Goal: Task Accomplishment & Management: Use online tool/utility

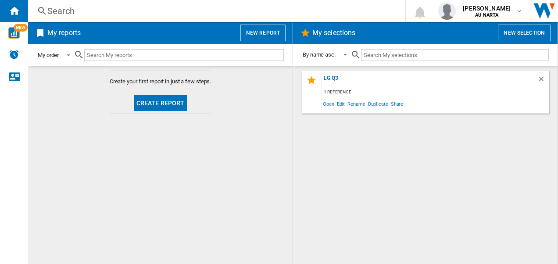
click at [65, 56] on span at bounding box center [66, 54] width 11 height 8
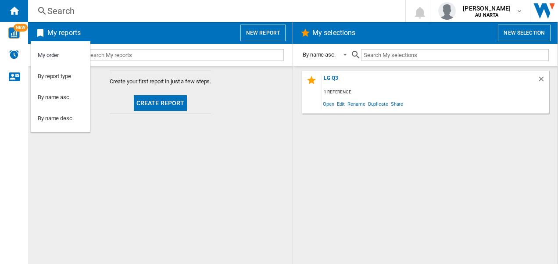
click at [237, 106] on md-backdrop at bounding box center [279, 132] width 558 height 264
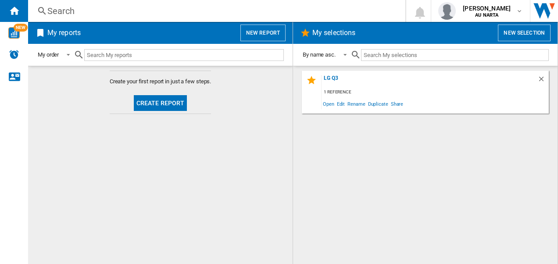
click at [255, 33] on button "New report" at bounding box center [262, 33] width 45 height 17
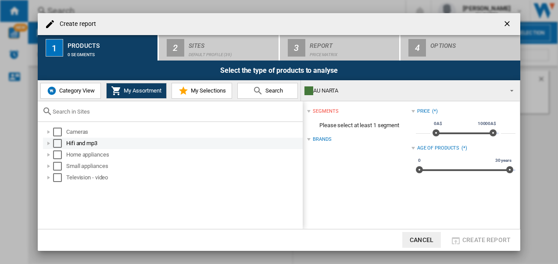
click at [48, 143] on div at bounding box center [48, 143] width 9 height 9
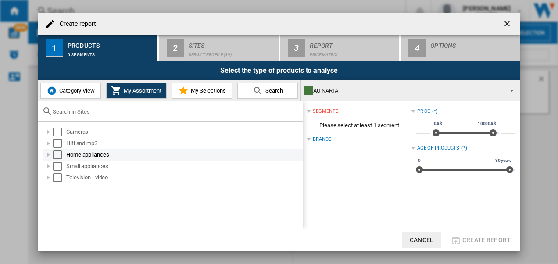
click at [47, 154] on div at bounding box center [48, 154] width 9 height 9
click at [72, 90] on span "Category View" at bounding box center [76, 90] width 38 height 7
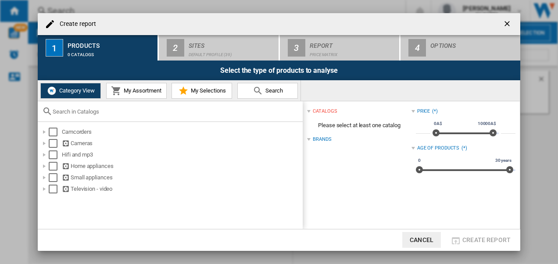
click at [59, 113] on input "text" at bounding box center [176, 111] width 246 height 7
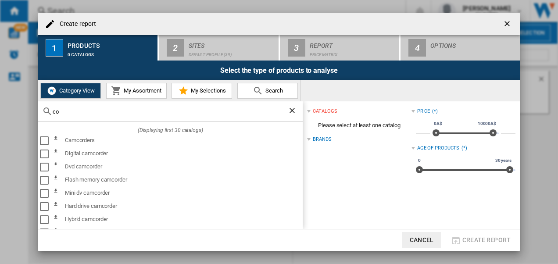
type input "coo"
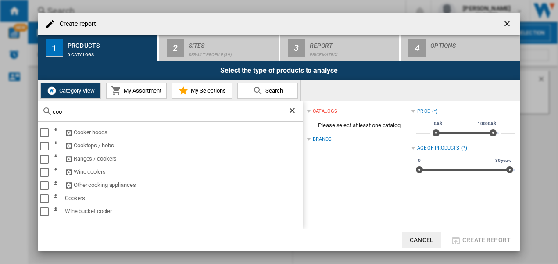
drag, startPoint x: 78, startPoint y: 114, endPoint x: 18, endPoint y: 99, distance: 61.5
click at [18, 99] on div "Create report 1 Products 0 catalogs 2 Sites Default profile (39) 3 Report Price…" at bounding box center [279, 132] width 558 height 264
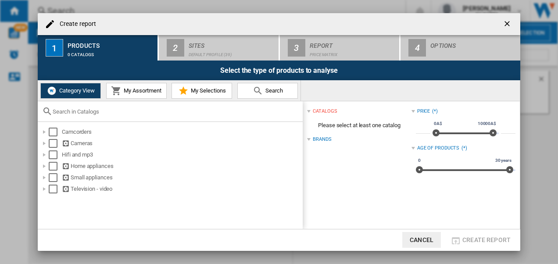
click at [141, 83] on button "My Assortment" at bounding box center [136, 91] width 61 height 16
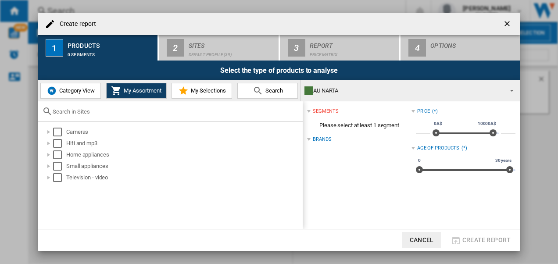
click at [76, 92] on span "Category View" at bounding box center [76, 90] width 38 height 7
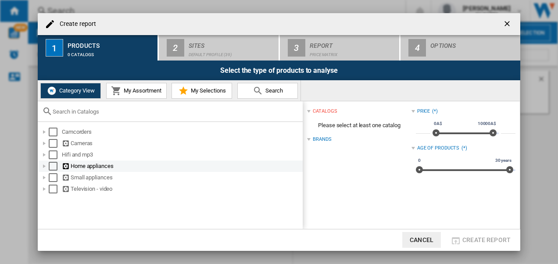
click at [43, 167] on div at bounding box center [44, 166] width 9 height 9
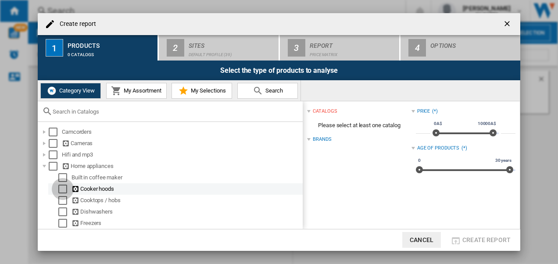
click at [66, 190] on div "Select" at bounding box center [62, 189] width 9 height 9
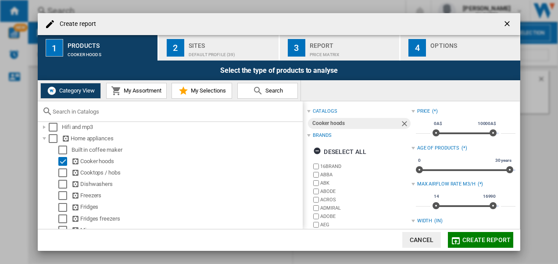
scroll to position [30, 0]
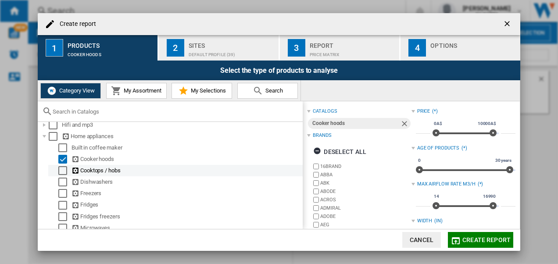
click at [64, 169] on div "Select" at bounding box center [62, 170] width 9 height 9
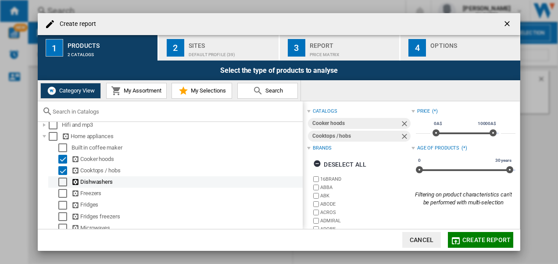
click at [64, 183] on div "Select" at bounding box center [62, 182] width 9 height 9
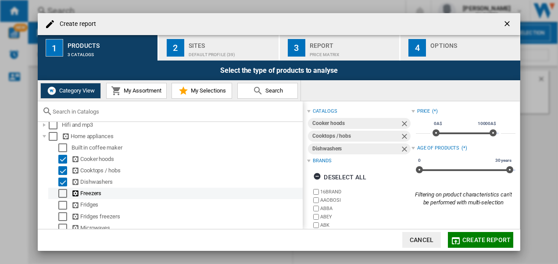
click at [64, 198] on div "Select" at bounding box center [62, 193] width 9 height 9
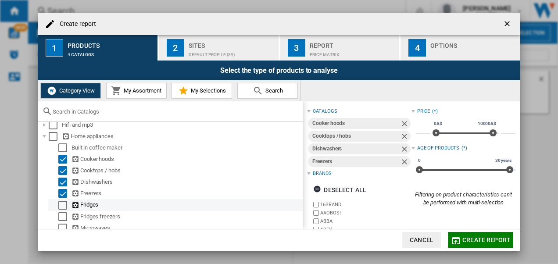
click at [64, 206] on div "Select" at bounding box center [62, 205] width 9 height 9
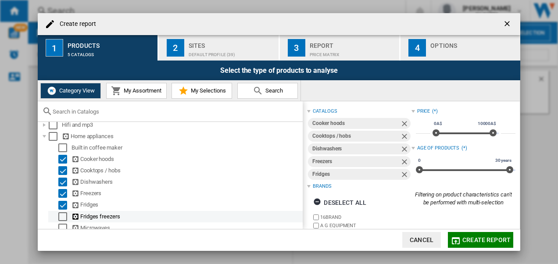
click at [62, 218] on div "Select" at bounding box center [62, 216] width 9 height 9
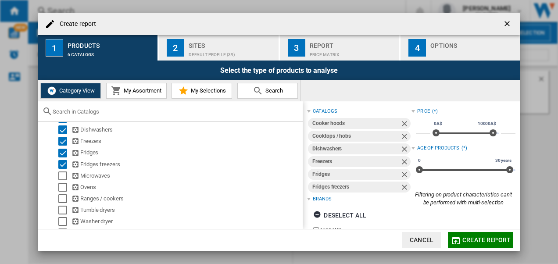
scroll to position [85, 0]
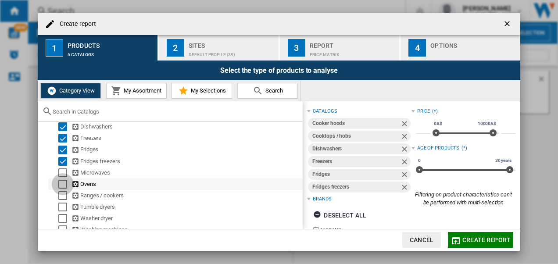
click at [61, 184] on div "Select" at bounding box center [62, 184] width 9 height 9
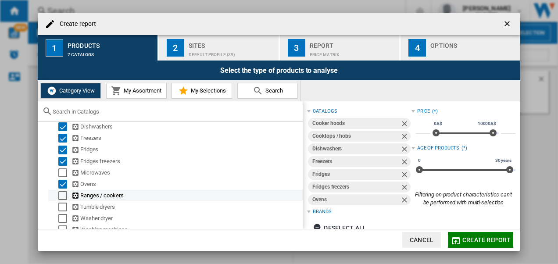
click at [66, 198] on div "Select" at bounding box center [62, 195] width 9 height 9
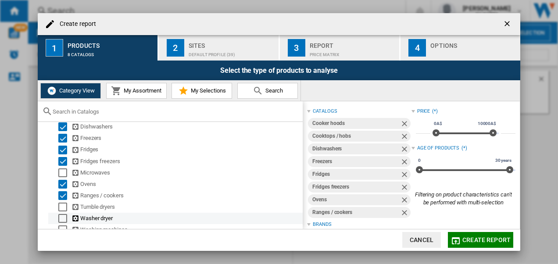
click at [60, 221] on div "Select" at bounding box center [62, 218] width 9 height 9
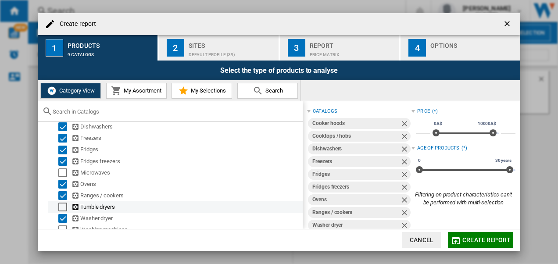
click at [65, 210] on div "Select" at bounding box center [62, 207] width 9 height 9
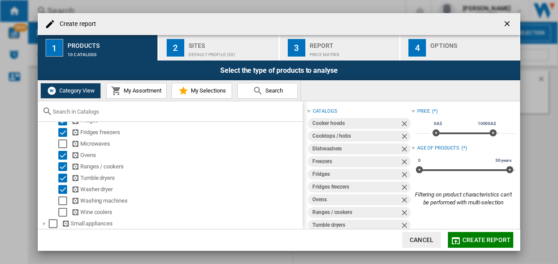
scroll to position [117, 0]
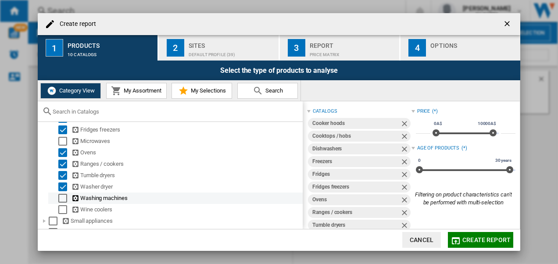
click at [60, 202] on div "Select" at bounding box center [62, 198] width 9 height 9
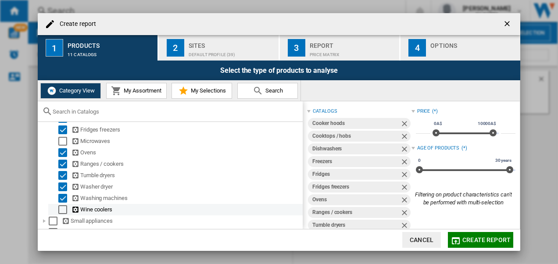
click at [56, 211] on div at bounding box center [54, 209] width 9 height 9
click at [65, 213] on div "Select" at bounding box center [62, 209] width 9 height 9
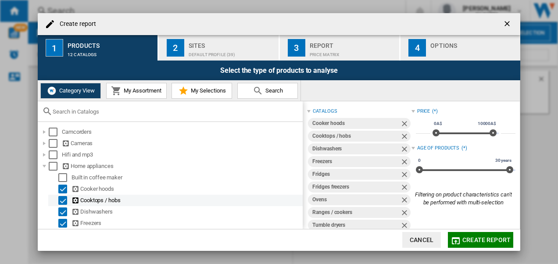
scroll to position [131, 0]
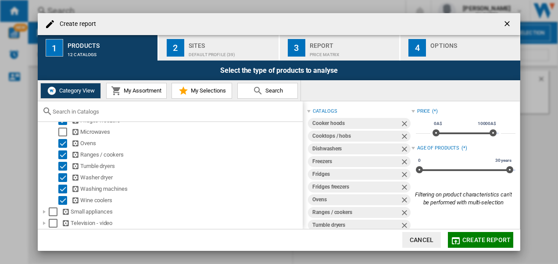
click at [136, 95] on button "My Assortment" at bounding box center [136, 91] width 61 height 16
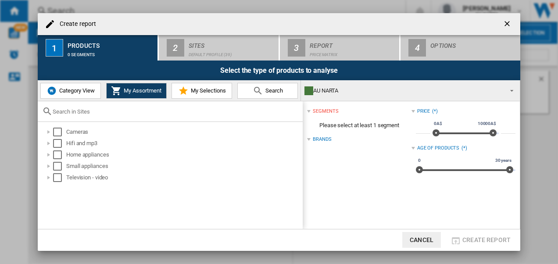
click at [206, 93] on span "My Selections" at bounding box center [207, 90] width 37 height 7
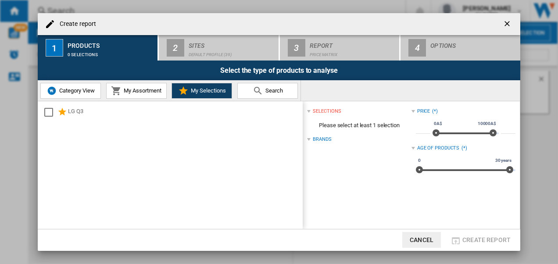
click at [51, 93] on img at bounding box center [52, 91] width 11 height 11
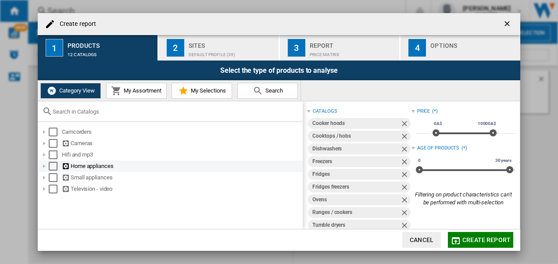
click at [45, 166] on div at bounding box center [44, 166] width 9 height 9
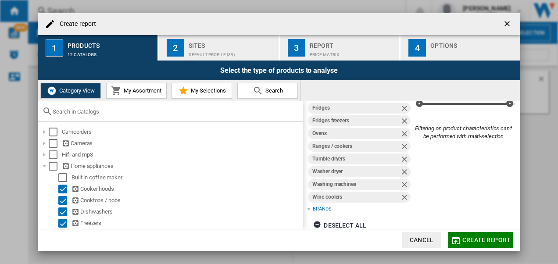
scroll to position [0, 0]
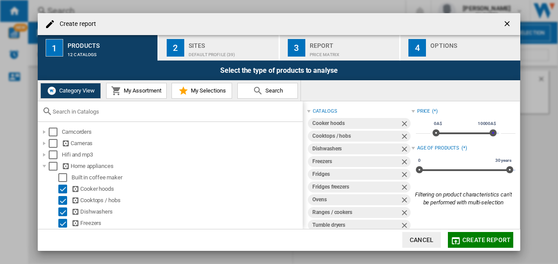
drag, startPoint x: 492, startPoint y: 131, endPoint x: 523, endPoint y: 131, distance: 30.7
click at [523, 131] on div "Create report 1 Products 12 catalogs 2 Sites Default profile (39) 3 Report Pric…" at bounding box center [279, 132] width 558 height 264
click at [474, 240] on span "Create report" at bounding box center [486, 239] width 48 height 7
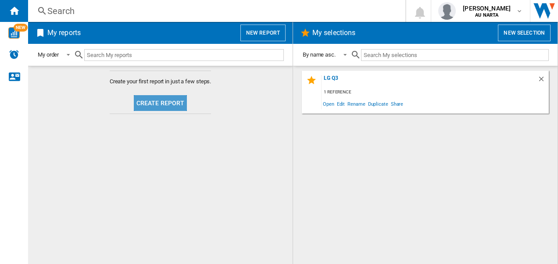
click at [165, 104] on button "Create report" at bounding box center [161, 103] width 54 height 16
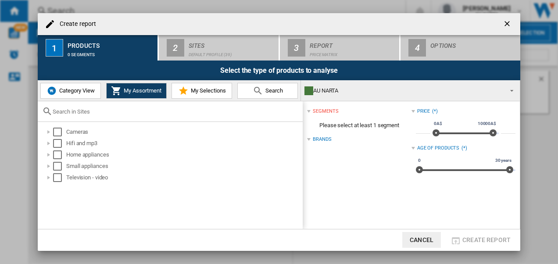
click at [507, 24] on ng-md-icon "getI18NText('BUTTONS.CLOSE_DIALOG')" at bounding box center [508, 24] width 11 height 11
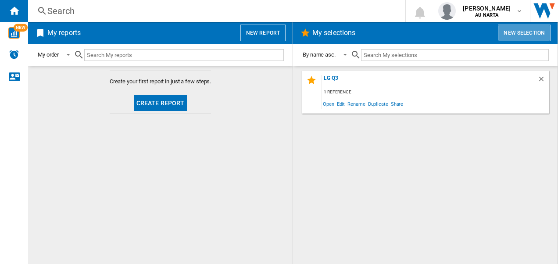
click at [519, 35] on button "New selection" at bounding box center [524, 33] width 53 height 17
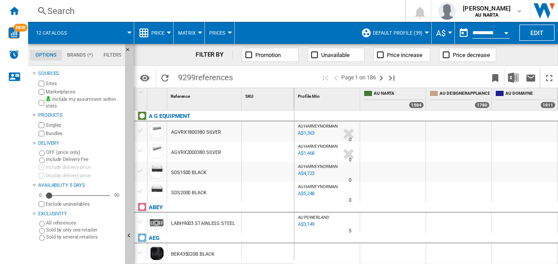
click at [110, 54] on md-tab-item "Filters" at bounding box center [112, 55] width 29 height 11
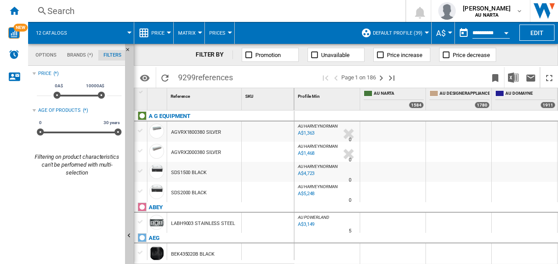
scroll to position [57, 0]
click at [38, 52] on md-tab-item "Options" at bounding box center [46, 55] width 32 height 11
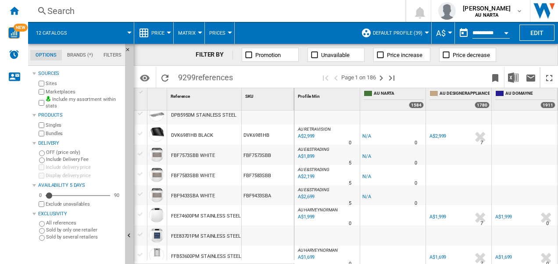
scroll to position [0, 0]
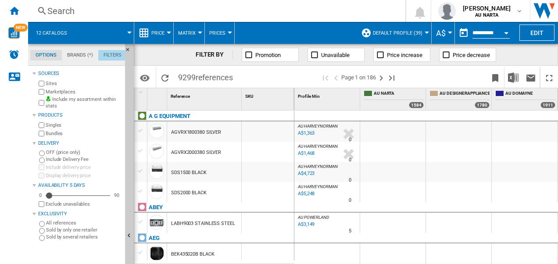
click at [104, 51] on md-tab-item "Filters" at bounding box center [112, 55] width 29 height 11
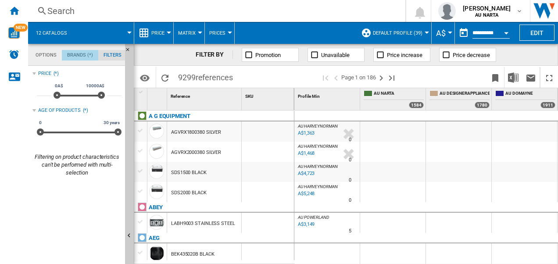
click at [78, 52] on md-tab-item "Brands (*)" at bounding box center [80, 55] width 36 height 11
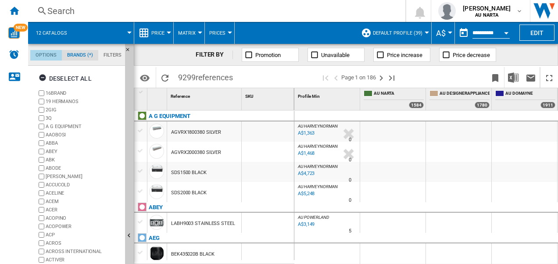
click at [47, 55] on md-tab-item "Options" at bounding box center [46, 55] width 32 height 11
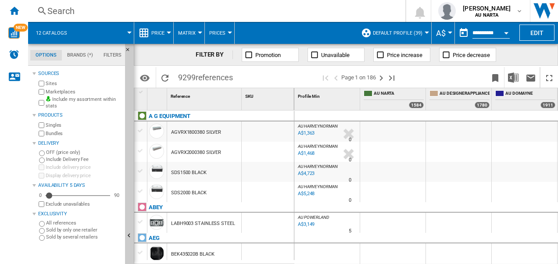
click at [203, 9] on div "Search" at bounding box center [214, 11] width 335 height 12
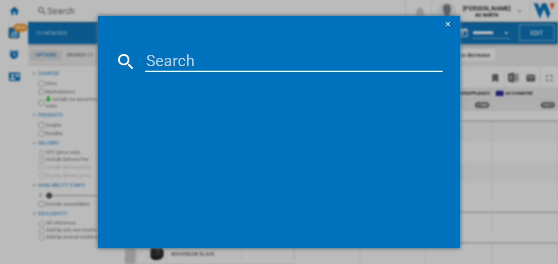
click at [451, 24] on ng-md-icon "getI18NText('BUTTONS.CLOSE_DIALOG')" at bounding box center [449, 25] width 11 height 11
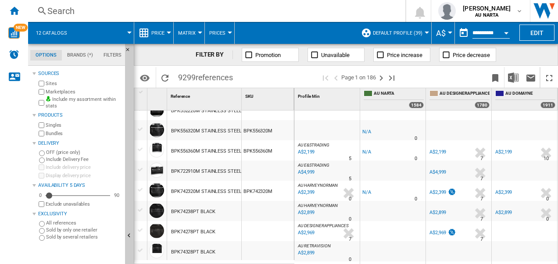
scroll to position [0, 0]
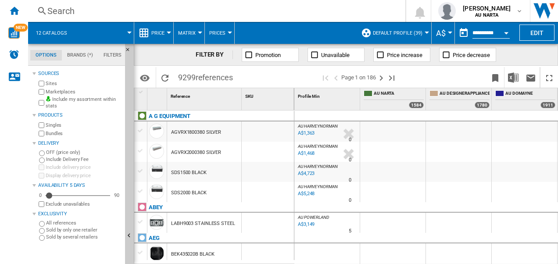
click at [275, 3] on div "Search Search 0 [PERSON_NAME] AU [GEOGRAPHIC_DATA] AU [GEOGRAPHIC_DATA] My sett…" at bounding box center [293, 11] width 530 height 22
